Goal: Task Accomplishment & Management: Use online tool/utility

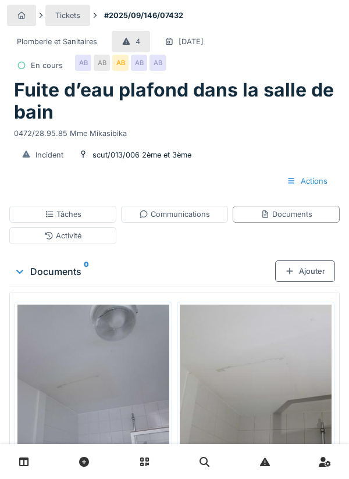
scroll to position [78, 0]
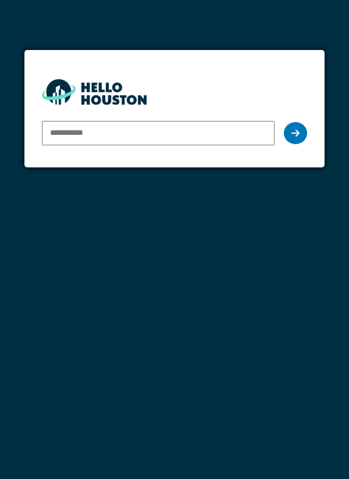
click at [65, 131] on input "email" at bounding box center [158, 133] width 233 height 24
type input "**********"
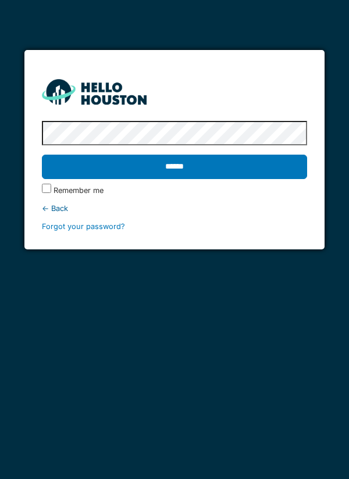
click at [205, 175] on input "******" at bounding box center [175, 167] width 266 height 24
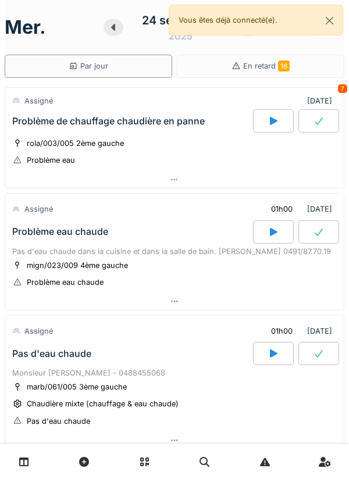
click at [344, 319] on div "mer. 24 septembre 2025 Par jour En retard 16 Assigné 24/09/2025 7 Problème de c…" at bounding box center [174, 239] width 349 height 479
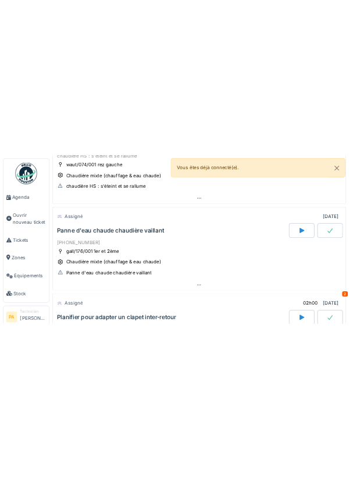
scroll to position [547, 0]
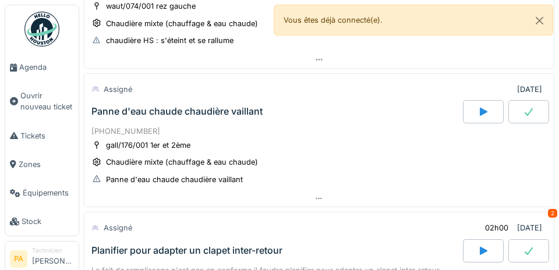
click at [49, 69] on span "Agenda" at bounding box center [46, 67] width 55 height 11
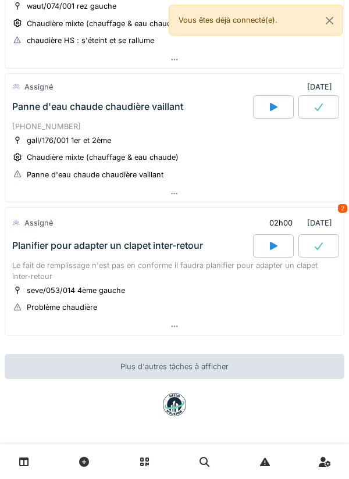
scroll to position [538, 0]
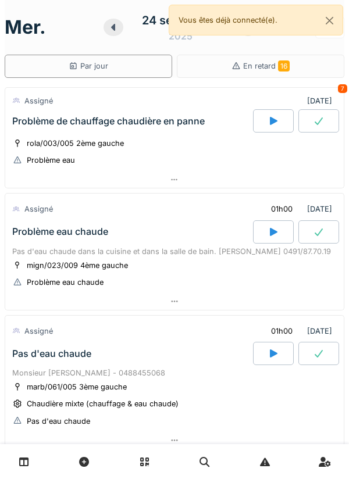
click at [114, 165] on div "rola/003/005 2ème gauche Problème eau" at bounding box center [174, 151] width 325 height 29
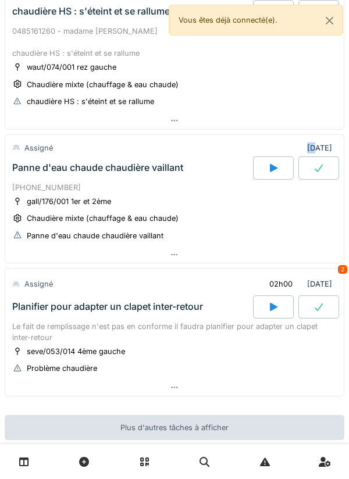
scroll to position [475, 0]
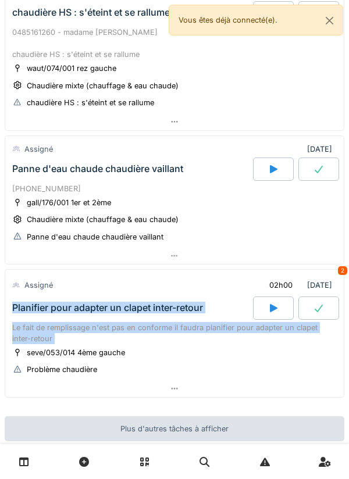
click at [26, 258] on div at bounding box center [174, 256] width 339 height 17
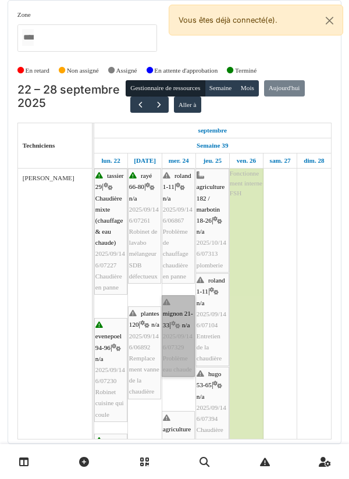
click at [186, 327] on link "mignon 21-33 | n/a 2025/09/146/07329 Problème eau chaude" at bounding box center [178, 336] width 33 height 81
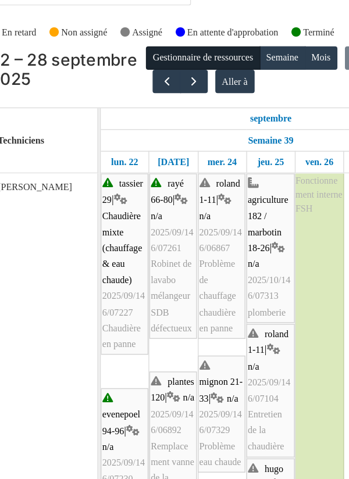
click at [263, 57] on div "Zone agriculture 169 / haecht 662-664 agriculture 171-175 agriculture 177 / mar…" at bounding box center [174, 35] width 314 height 51
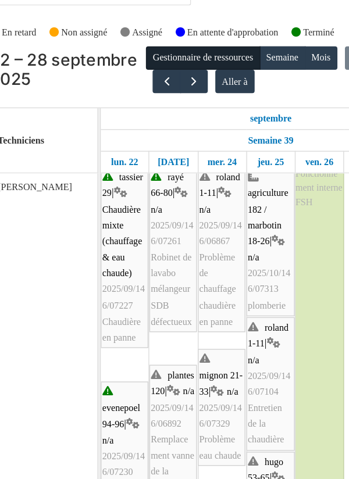
scroll to position [5, 0]
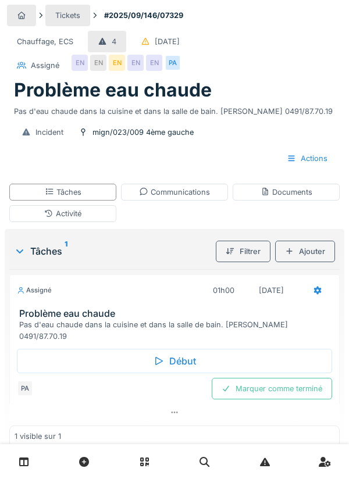
click at [195, 349] on div "Début" at bounding box center [174, 361] width 315 height 24
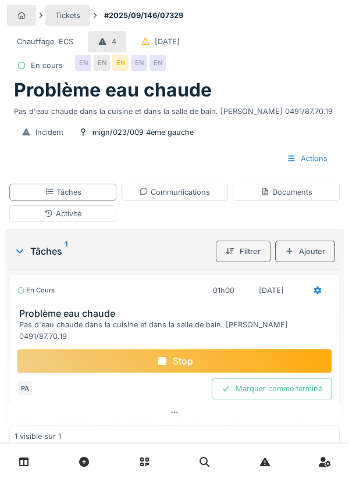
click at [91, 217] on div "Activité" at bounding box center [62, 213] width 107 height 17
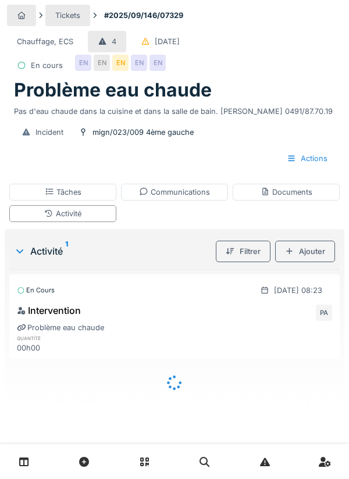
click at [311, 255] on div "Ajouter" at bounding box center [305, 252] width 60 height 22
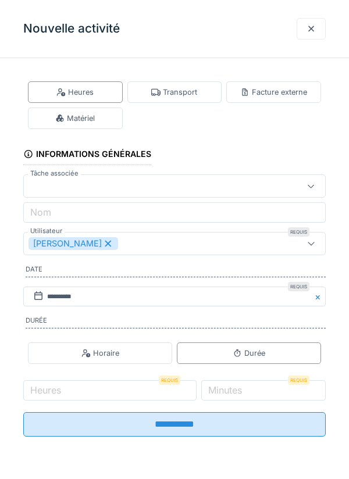
click at [190, 91] on div "Transport" at bounding box center [174, 92] width 46 height 11
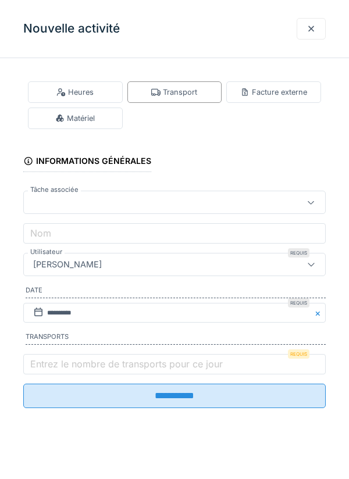
click at [54, 368] on label "Entrez le nombre de transports pour ce jour" at bounding box center [126, 364] width 197 height 14
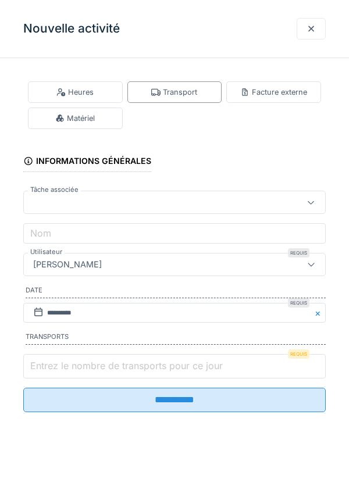
click at [54, 368] on input "Entrez le nombre de transports pour ce jour" at bounding box center [174, 366] width 303 height 24
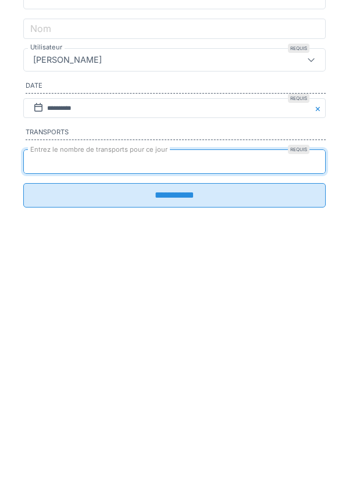
type input "*"
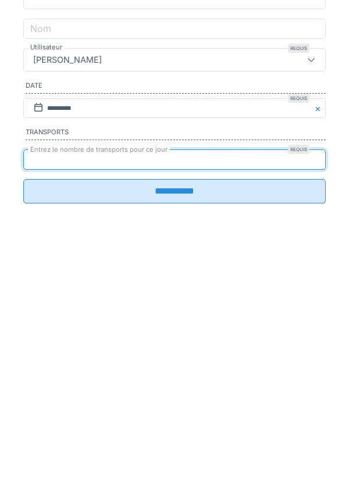
click at [303, 405] on input "**********" at bounding box center [174, 396] width 303 height 24
